Goal: Navigation & Orientation: Understand site structure

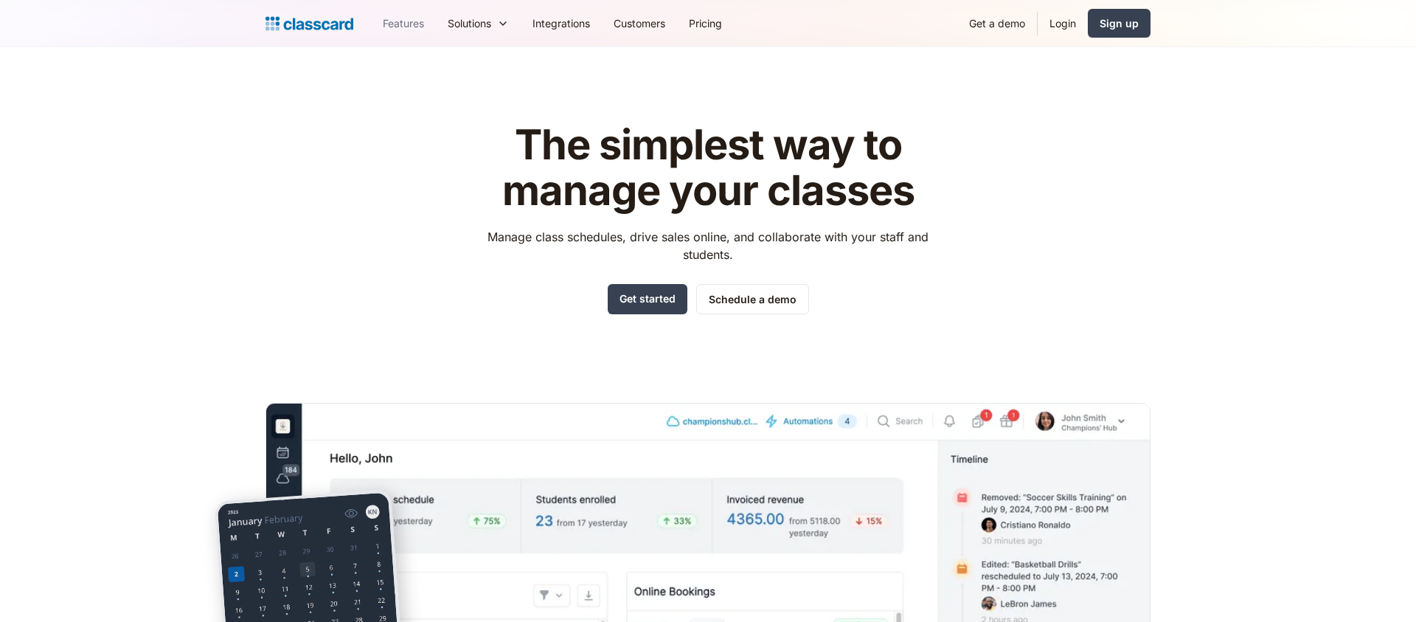
click at [416, 32] on link "Features" at bounding box center [403, 23] width 65 height 33
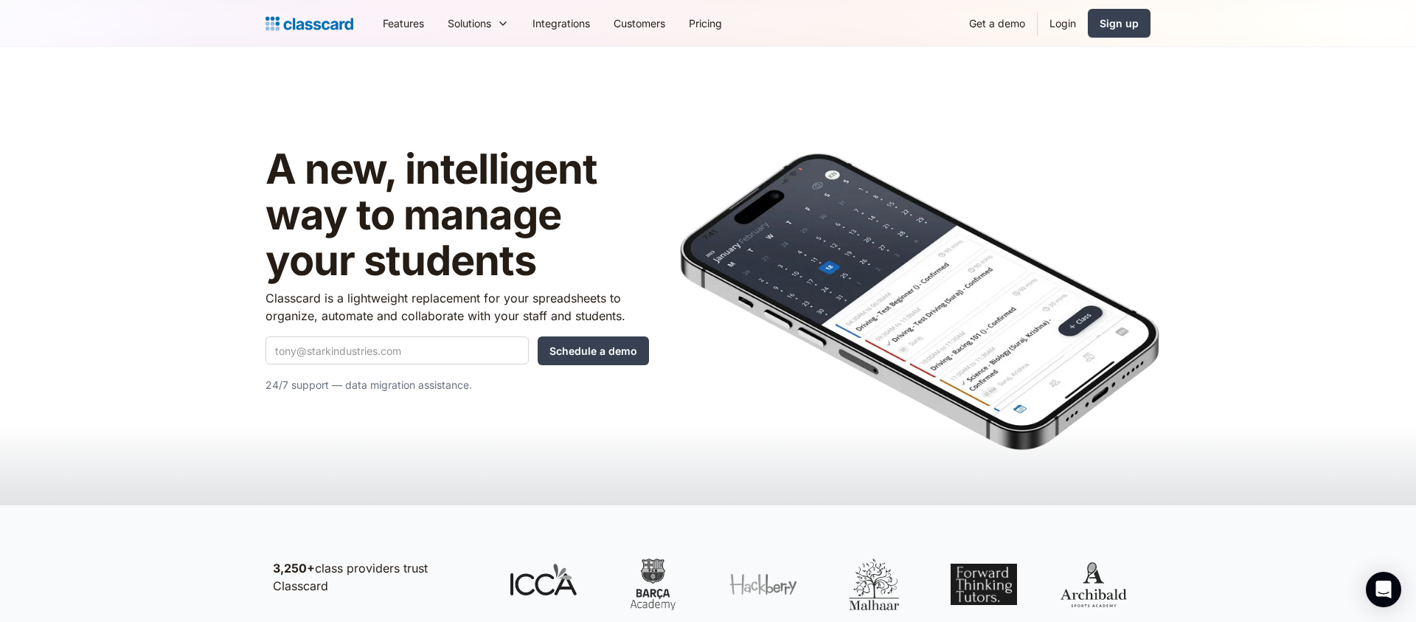
click at [309, 33] on div "Features Resources Blog The latest industry news, updates and info. Customer st…" at bounding box center [708, 23] width 885 height 33
click at [309, 28] on img "home" at bounding box center [310, 23] width 88 height 21
